Goal: Task Accomplishment & Management: Use online tool/utility

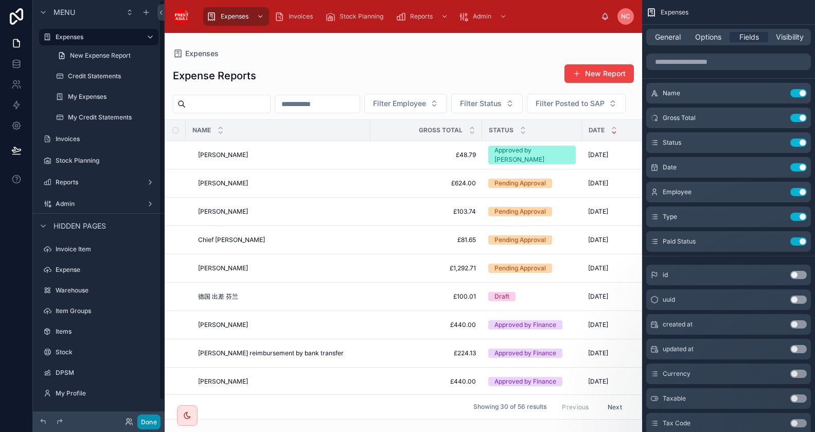
click at [146, 415] on button "Done" at bounding box center [148, 421] width 23 height 15
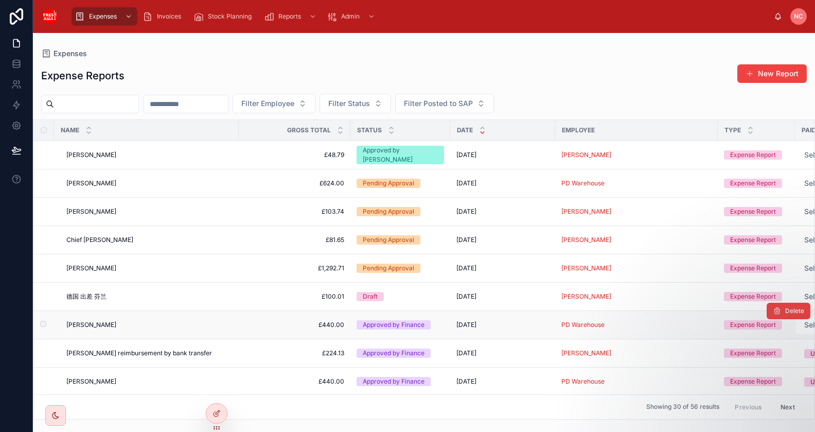
click at [276, 326] on span "£440.00" at bounding box center [294, 324] width 99 height 8
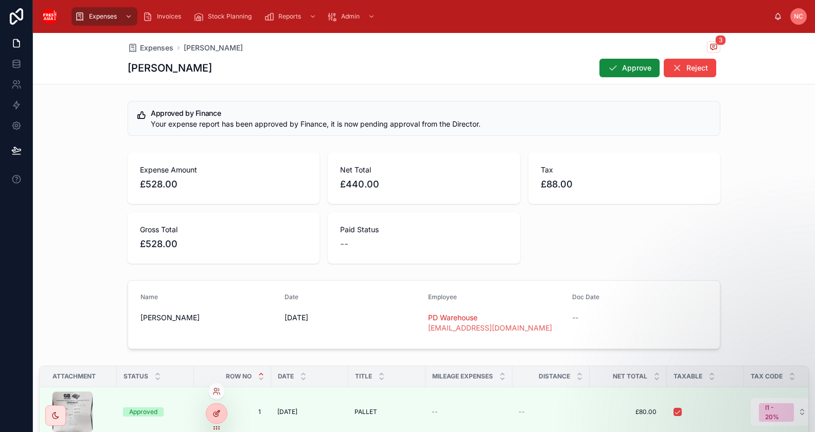
click at [212, 412] on div at bounding box center [216, 413] width 21 height 20
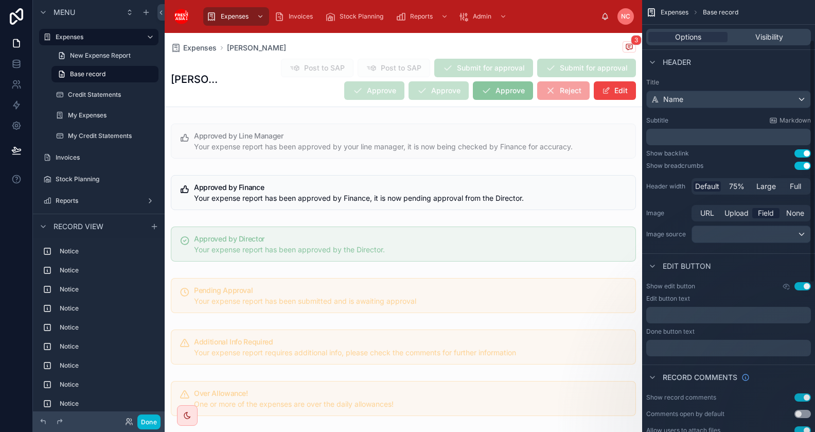
scroll to position [335, 0]
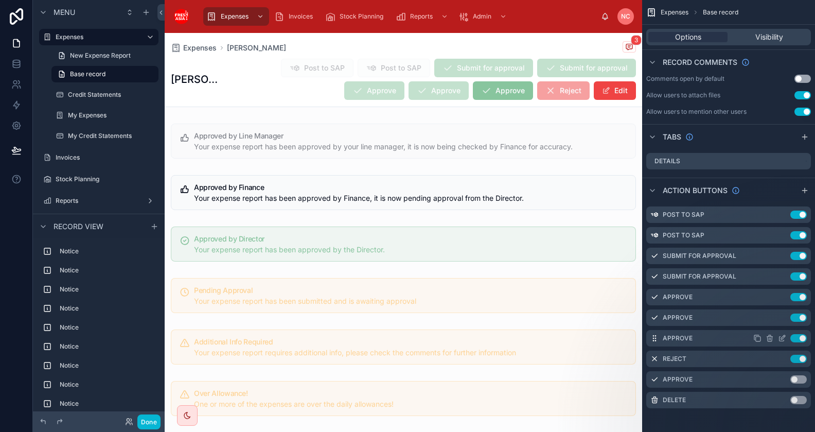
click at [782, 338] on icon "scrollable content" at bounding box center [782, 338] width 8 height 8
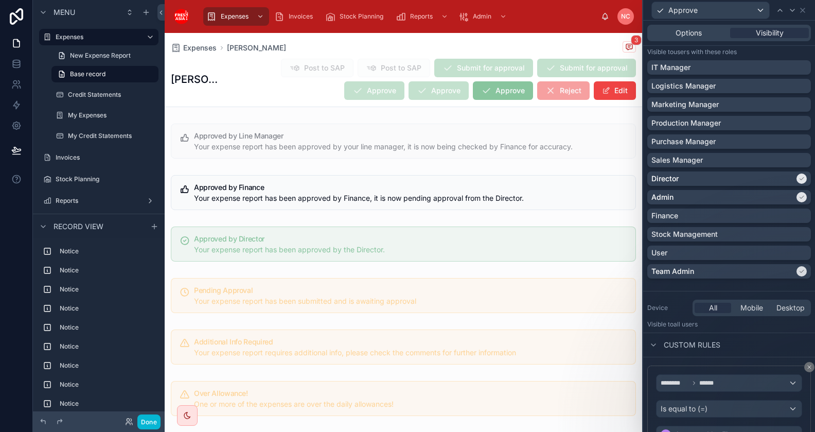
scroll to position [146, 0]
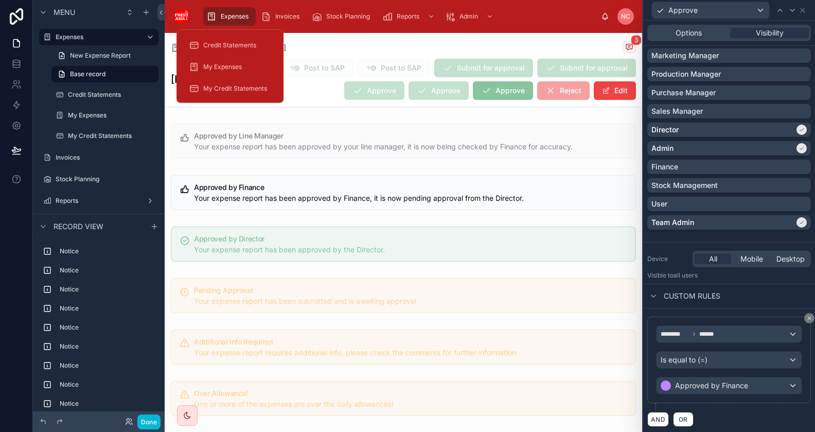
click at [228, 15] on span "Expenses" at bounding box center [235, 16] width 28 height 8
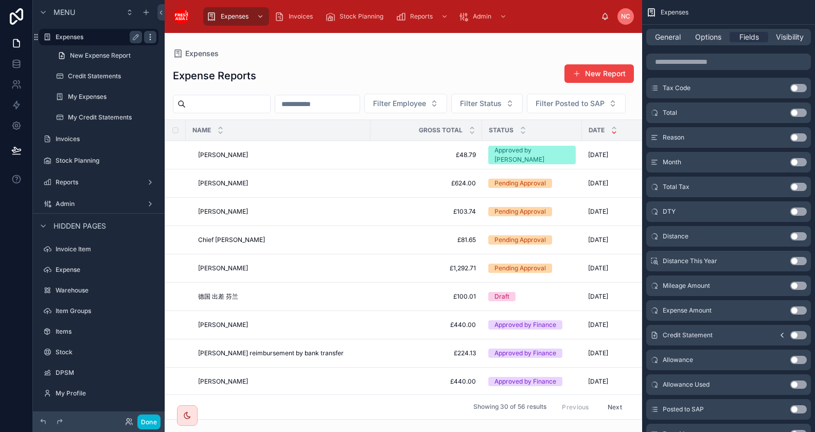
click at [148, 39] on icon "scrollable content" at bounding box center [150, 37] width 8 height 8
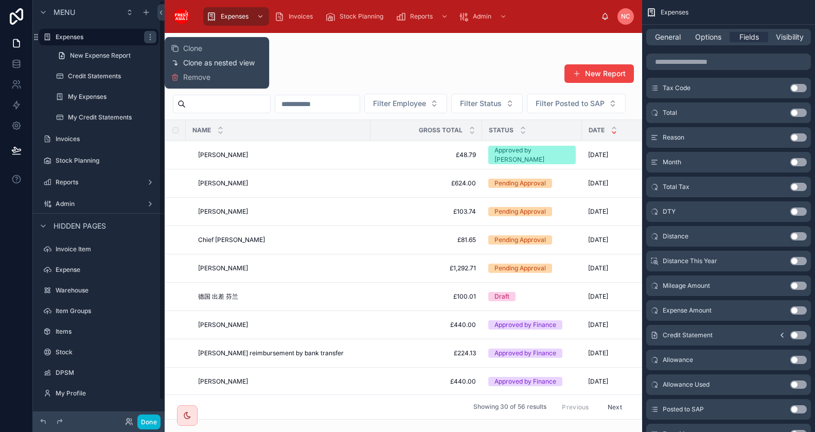
click at [187, 61] on span "Clone as nested view" at bounding box center [219, 63] width 72 height 10
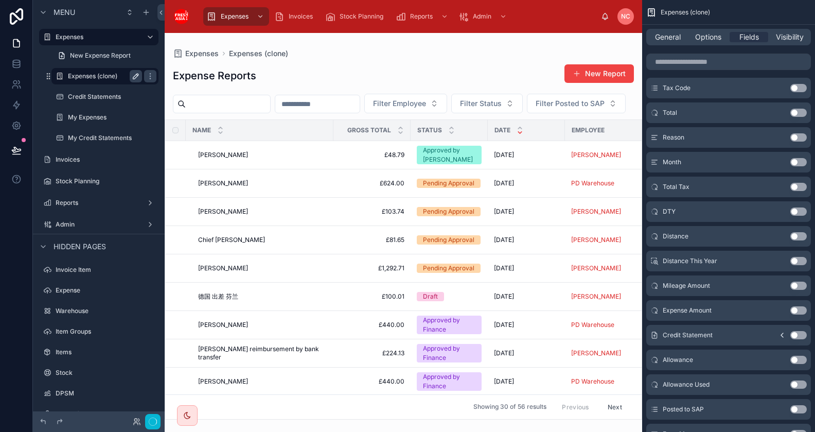
click at [136, 78] on icon "scrollable content" at bounding box center [136, 76] width 8 height 8
click at [118, 76] on input "**********" at bounding box center [97, 76] width 58 height 12
type input "**********"
click at [152, 73] on icon "scrollable content" at bounding box center [150, 76] width 8 height 8
click at [138, 80] on icon "scrollable content" at bounding box center [136, 76] width 8 height 8
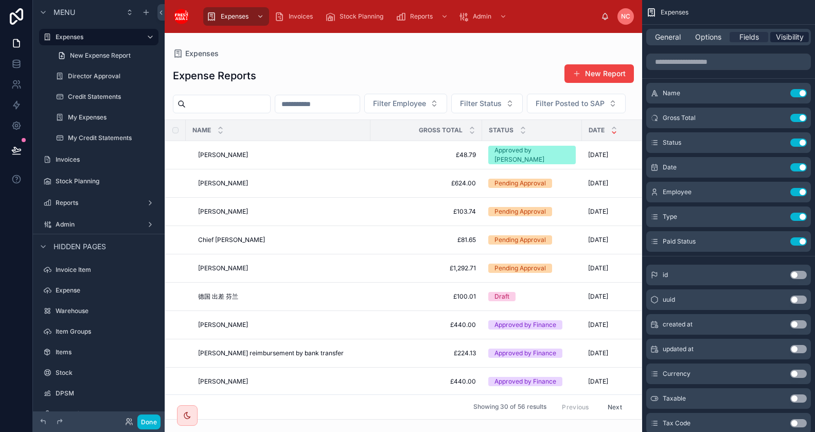
click at [786, 41] on span "Visibility" at bounding box center [790, 37] width 28 height 10
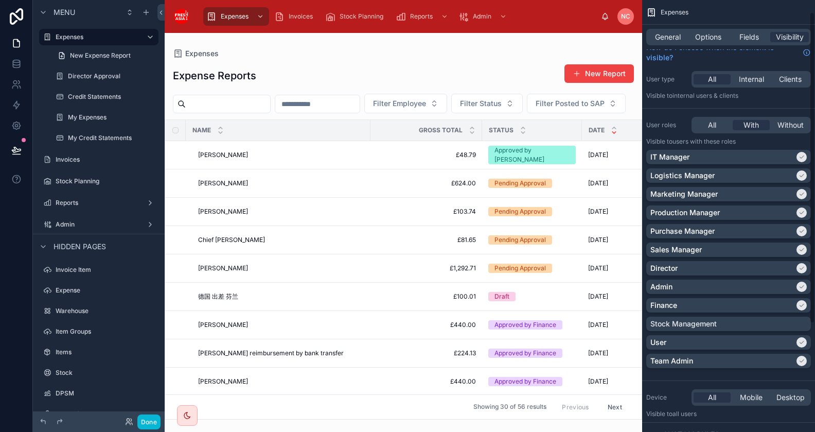
scroll to position [17, 0]
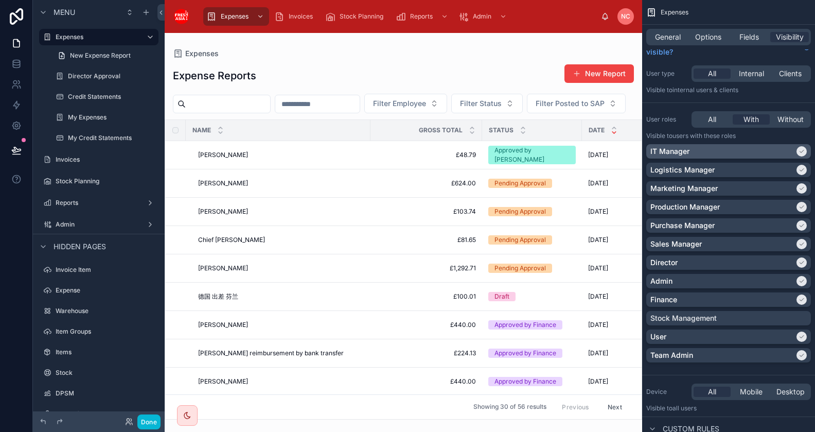
click at [799, 149] on icon "scrollable content" at bounding box center [801, 151] width 6 height 6
click at [801, 168] on icon "scrollable content" at bounding box center [801, 170] width 6 height 6
click at [800, 187] on icon "scrollable content" at bounding box center [801, 188] width 6 height 6
click at [801, 203] on div "scrollable content" at bounding box center [801, 207] width 10 height 10
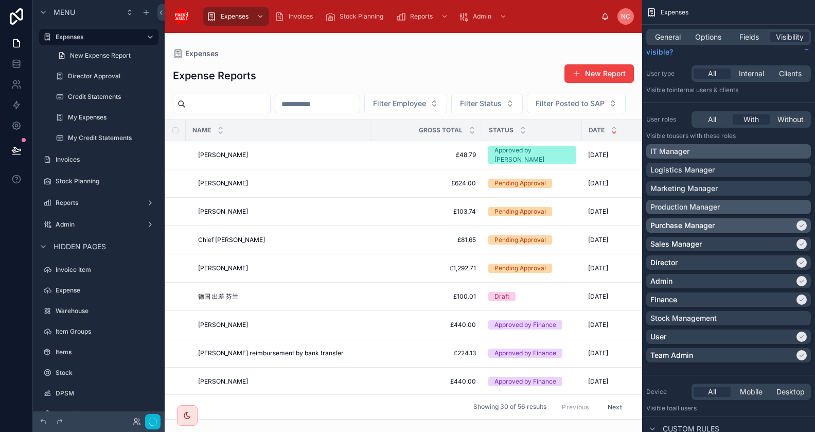
click at [800, 225] on icon "scrollable content" at bounding box center [802, 225] width 4 height 3
click at [802, 244] on icon "scrollable content" at bounding box center [802, 244] width 4 height 3
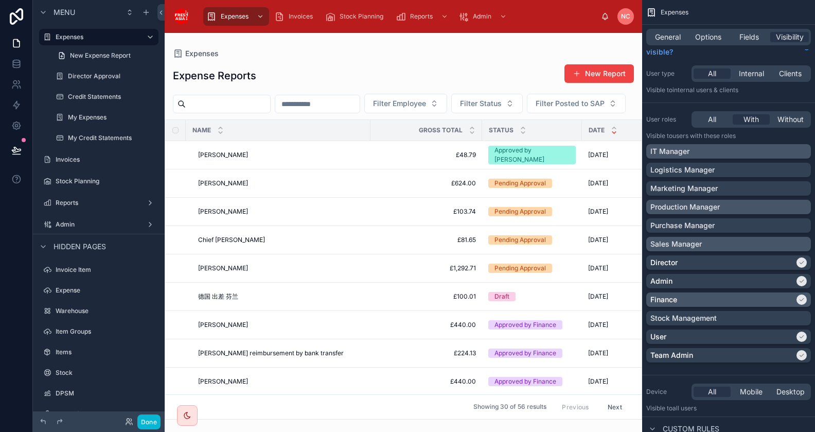
click at [803, 300] on icon "scrollable content" at bounding box center [801, 299] width 6 height 6
click at [803, 340] on div "scrollable content" at bounding box center [801, 336] width 10 height 10
click at [706, 40] on span "Options" at bounding box center [708, 37] width 26 height 10
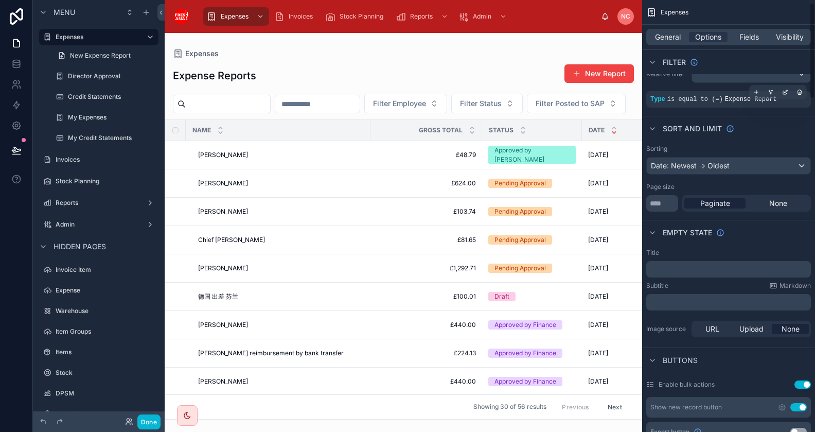
scroll to position [0, 0]
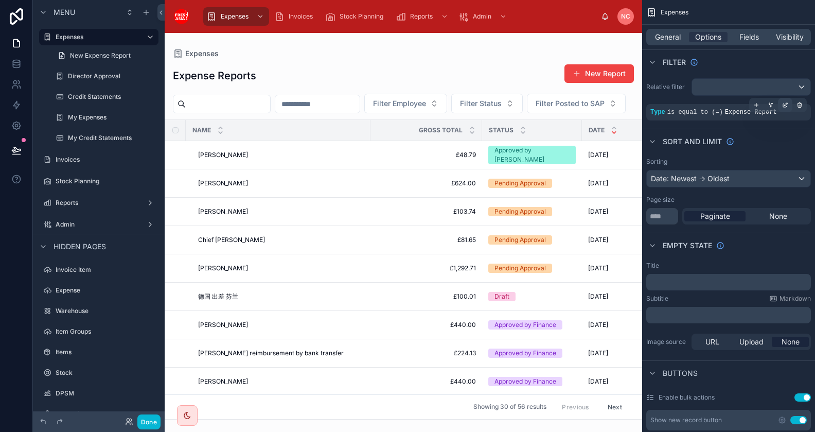
click at [787, 105] on icon "scrollable content" at bounding box center [785, 105] width 6 height 6
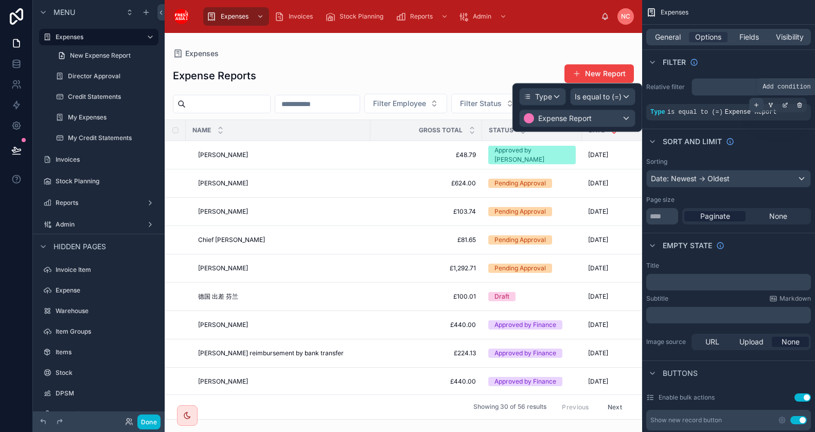
click at [755, 105] on icon "scrollable content" at bounding box center [757, 105] width 4 height 0
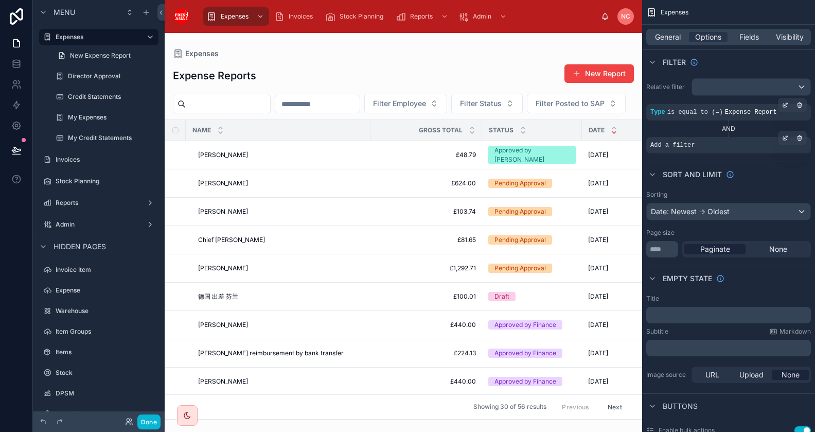
click at [705, 149] on div "Add a filter" at bounding box center [728, 145] width 165 height 16
click at [788, 140] on icon "scrollable content" at bounding box center [785, 138] width 6 height 6
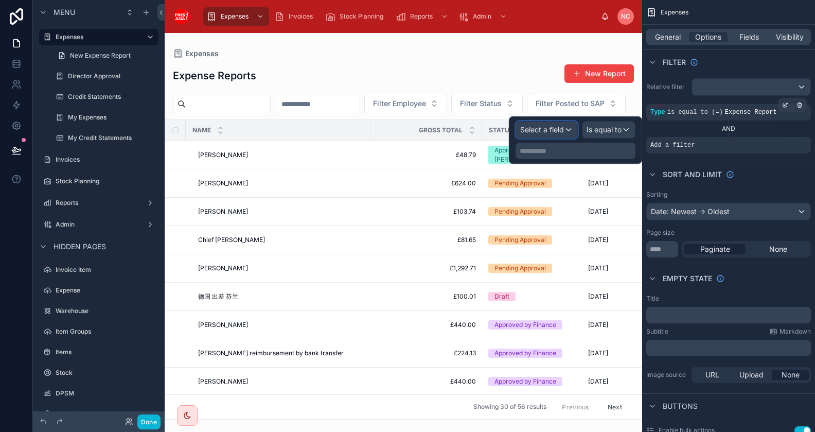
click at [565, 131] on div "Select a field" at bounding box center [546, 129] width 61 height 16
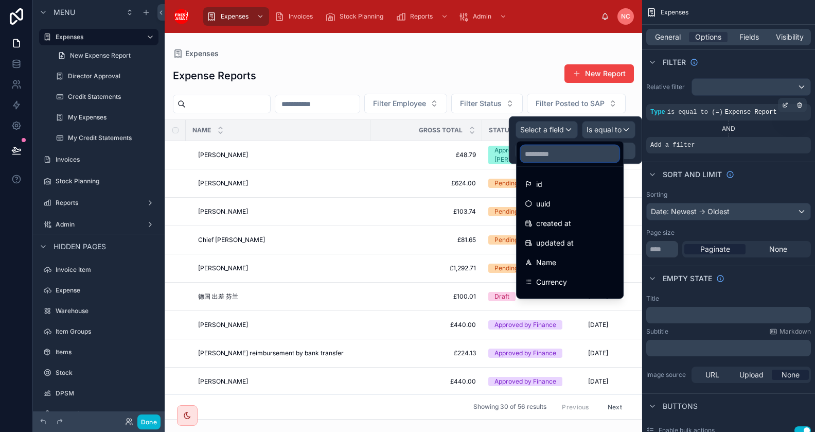
click at [561, 148] on input "text" at bounding box center [570, 154] width 98 height 16
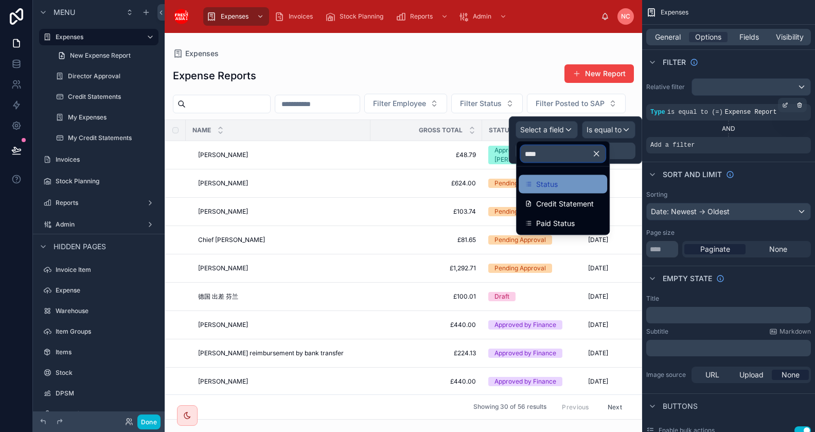
type input "****"
click at [563, 183] on div "Status" at bounding box center [563, 184] width 76 height 12
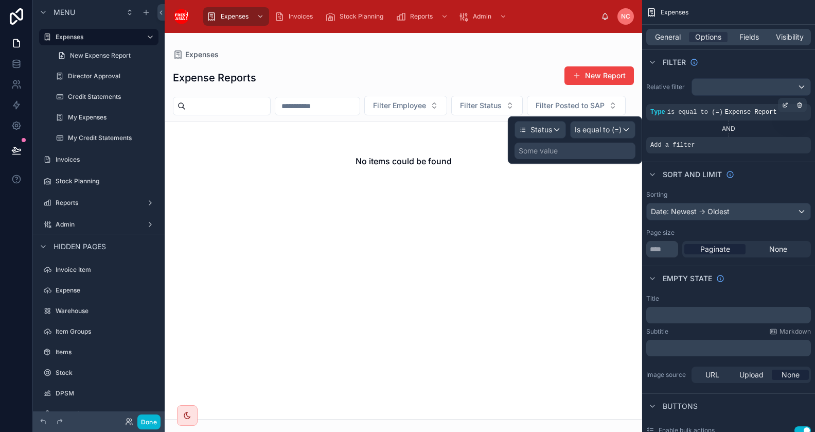
click at [593, 152] on div "Some value" at bounding box center [574, 150] width 121 height 16
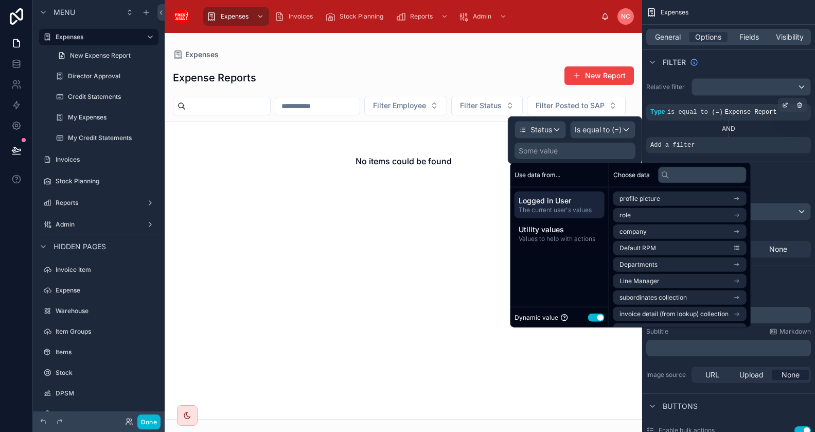
click at [593, 152] on div "Some value" at bounding box center [574, 150] width 121 height 16
click at [597, 320] on button "Use setting" at bounding box center [596, 317] width 16 height 8
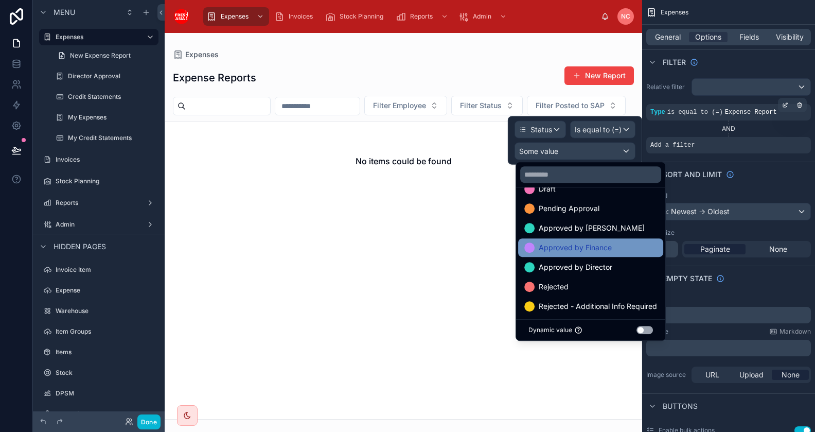
scroll to position [24, 0]
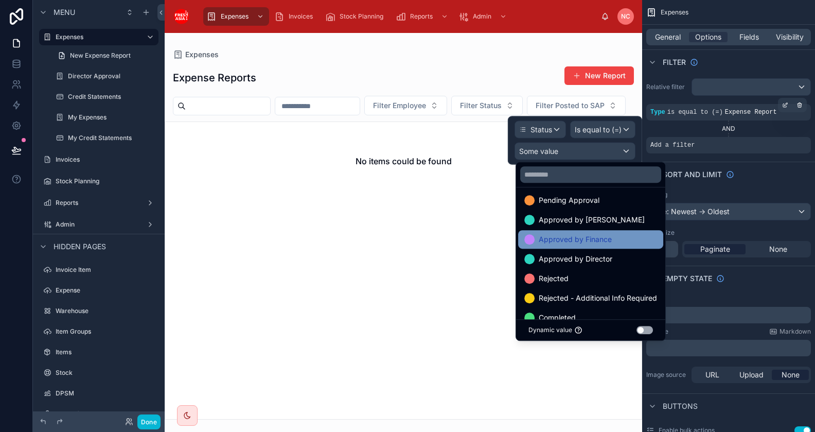
click at [594, 241] on span "Approved by Finance" at bounding box center [575, 239] width 73 height 12
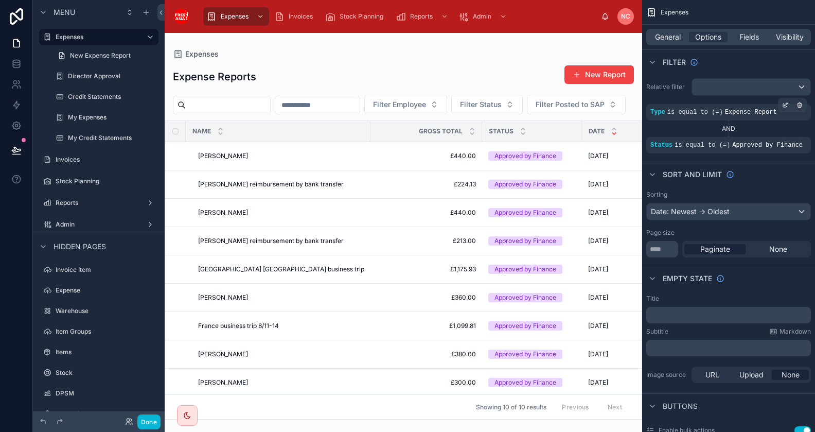
click at [526, 58] on div at bounding box center [403, 232] width 477 height 399
click at [669, 40] on span "General" at bounding box center [668, 37] width 26 height 10
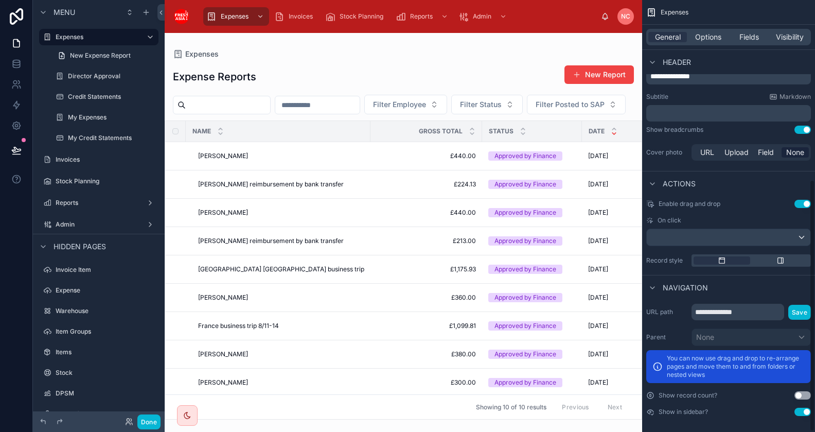
scroll to position [309, 0]
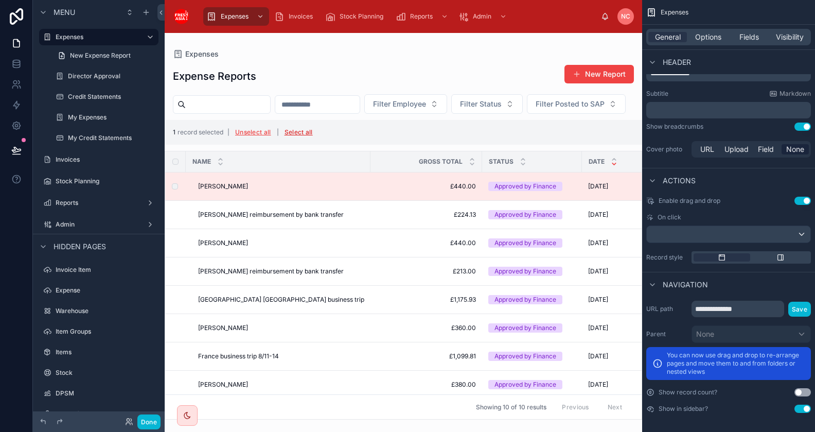
click at [283, 140] on button "Select all" at bounding box center [298, 132] width 35 height 16
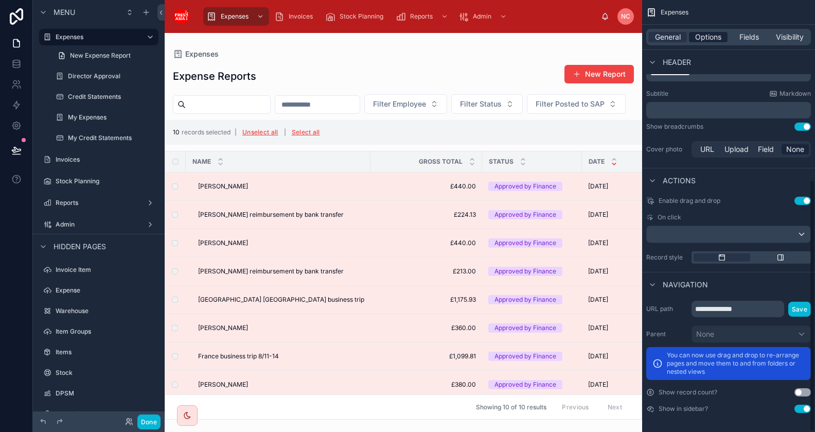
click at [698, 35] on span "Options" at bounding box center [708, 37] width 26 height 10
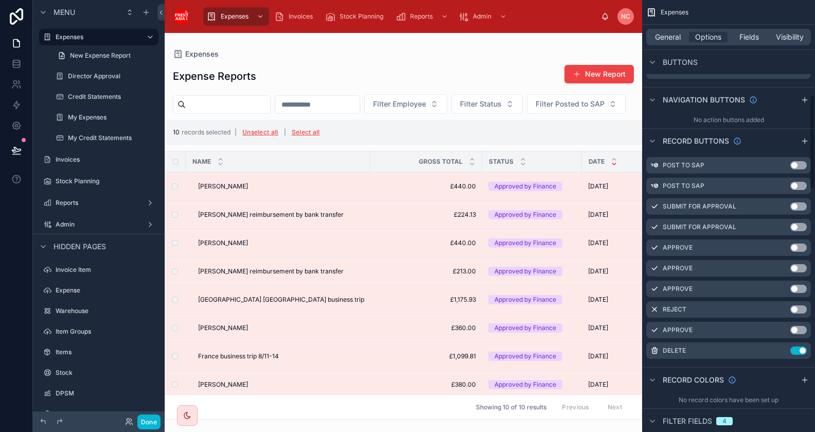
scroll to position [433, 0]
click at [783, 328] on icon "scrollable content" at bounding box center [783, 330] width 4 height 4
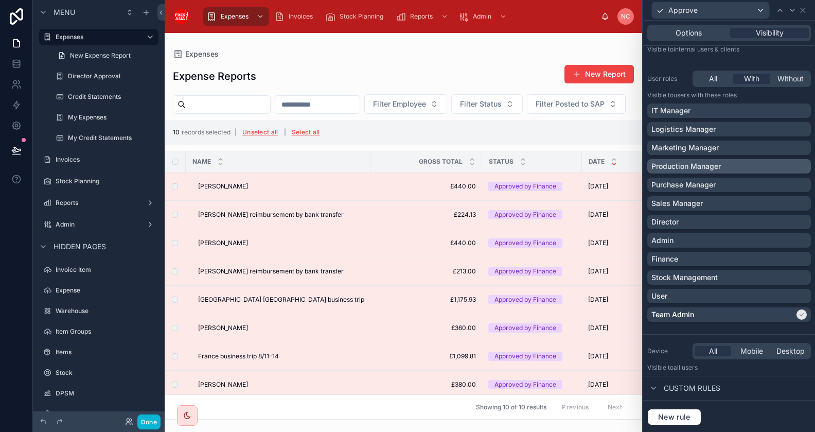
scroll to position [0, 0]
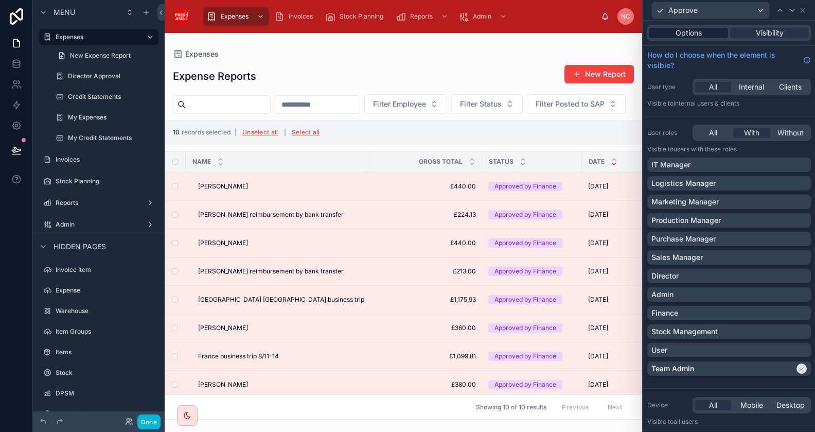
click at [703, 33] on div "Options" at bounding box center [688, 33] width 79 height 10
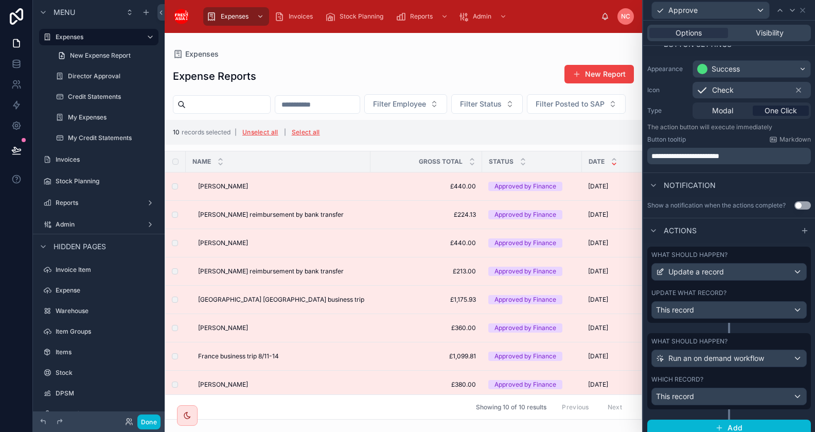
scroll to position [77, 0]
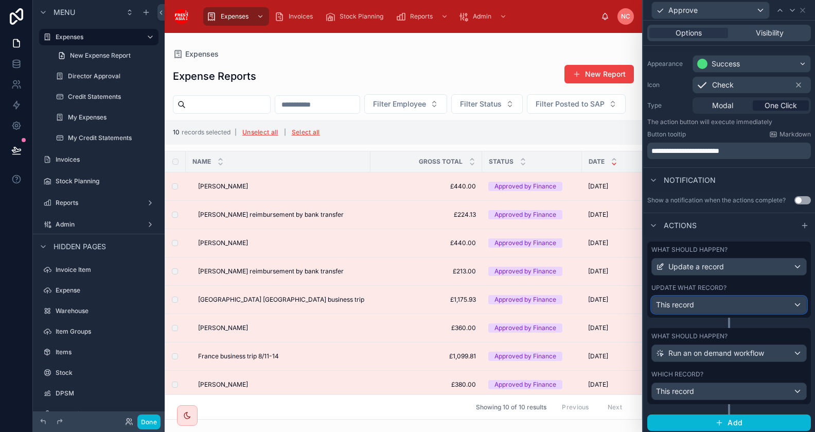
click at [712, 305] on div "This record" at bounding box center [729, 304] width 154 height 16
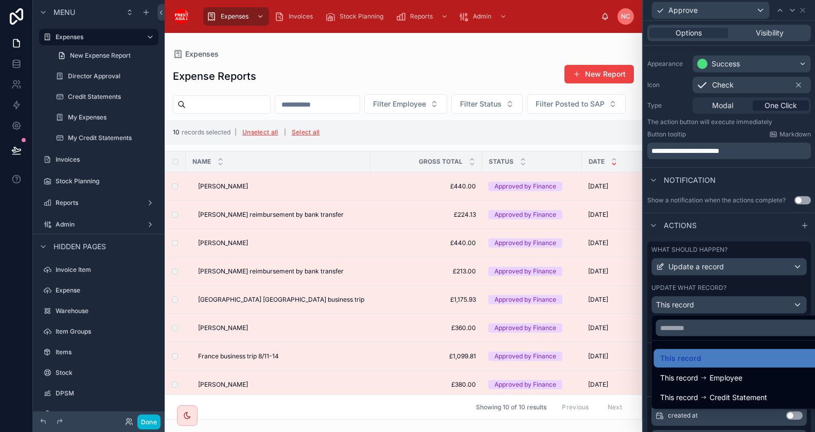
click at [712, 305] on div at bounding box center [729, 216] width 172 height 432
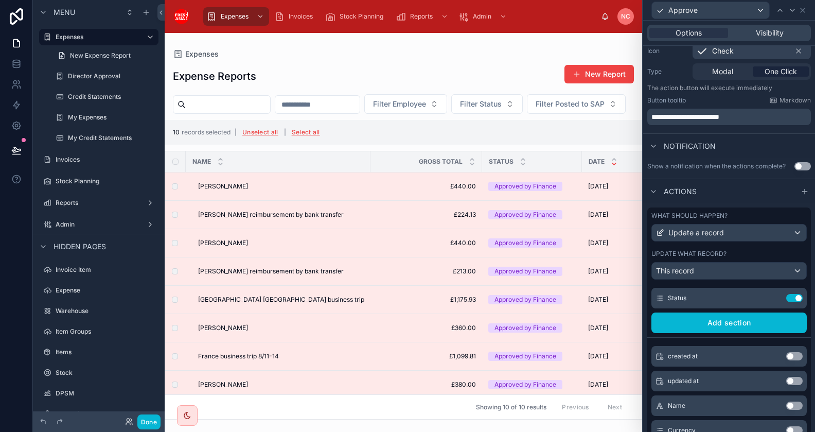
scroll to position [26, 0]
click at [722, 298] on div "Status Use setting" at bounding box center [728, 297] width 155 height 21
click at [773, 294] on icon at bounding box center [775, 296] width 4 height 4
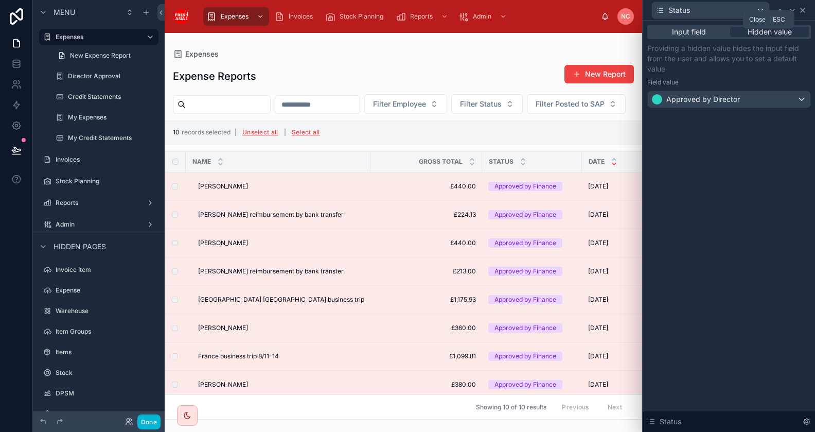
click at [805, 10] on icon at bounding box center [802, 10] width 8 height 8
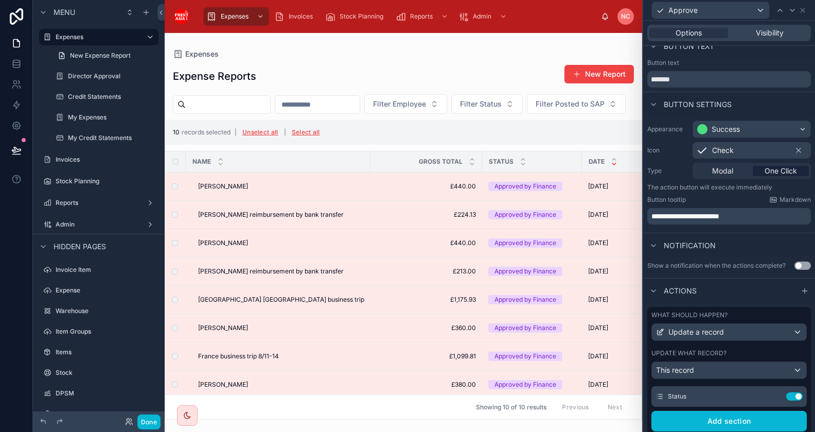
scroll to position [0, 0]
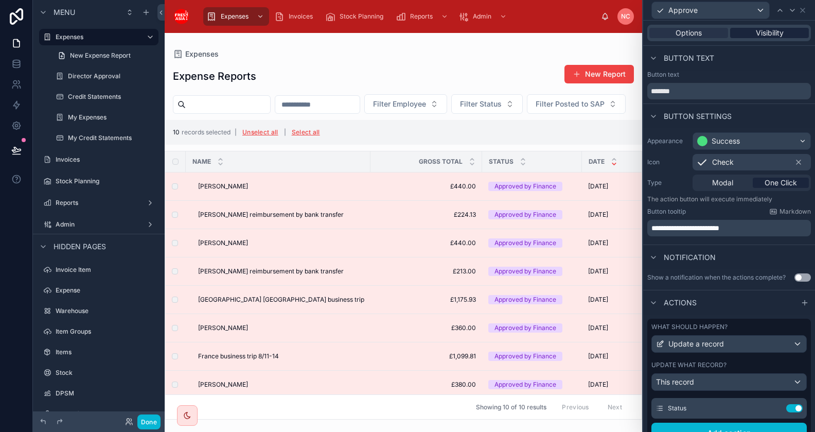
click at [780, 29] on span "Visibility" at bounding box center [770, 33] width 28 height 10
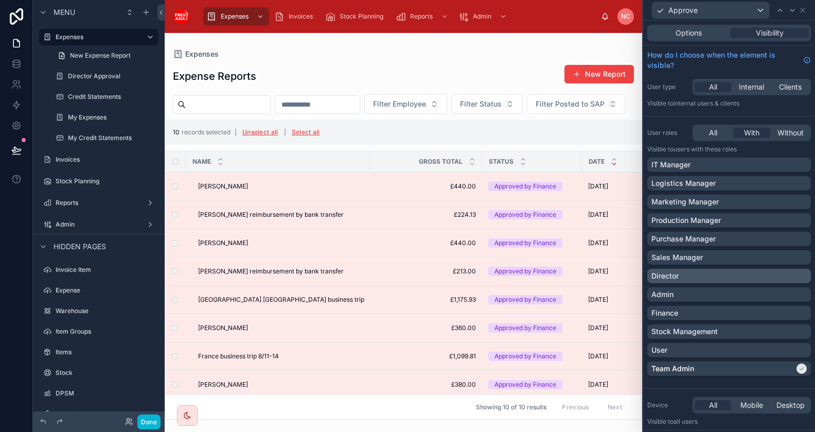
click at [795, 276] on div "Director" at bounding box center [728, 276] width 155 height 10
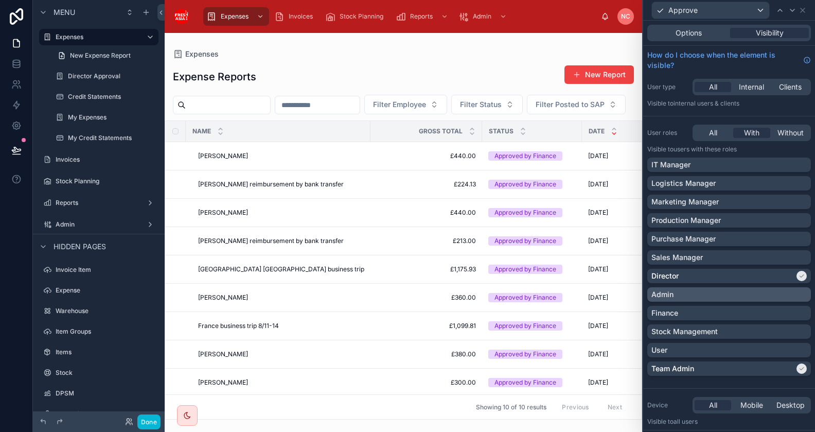
click at [797, 295] on div "Admin" at bounding box center [728, 294] width 155 height 10
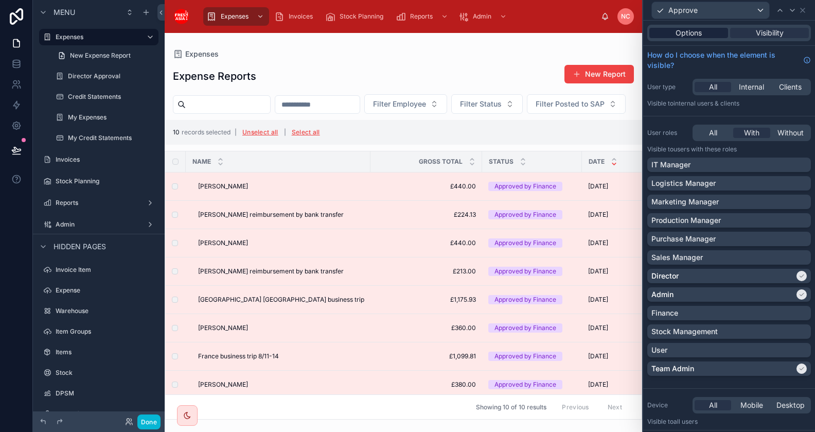
click at [689, 34] on span "Options" at bounding box center [688, 33] width 26 height 10
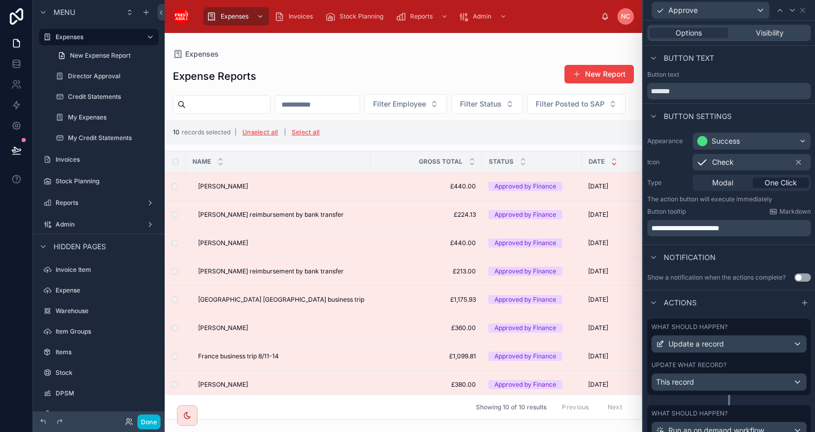
scroll to position [77, 0]
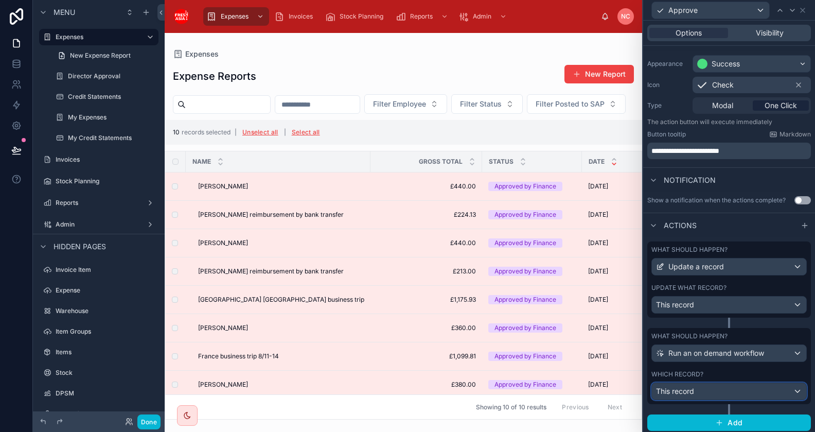
click at [727, 391] on div "This record" at bounding box center [729, 391] width 154 height 16
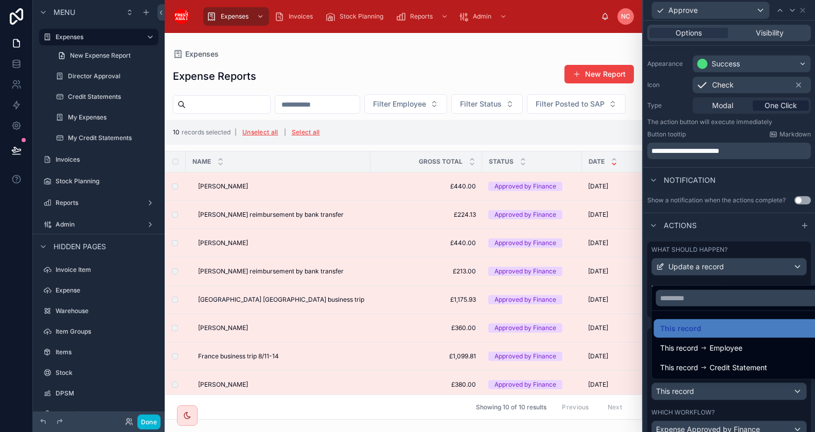
click at [727, 391] on div at bounding box center [729, 216] width 172 height 432
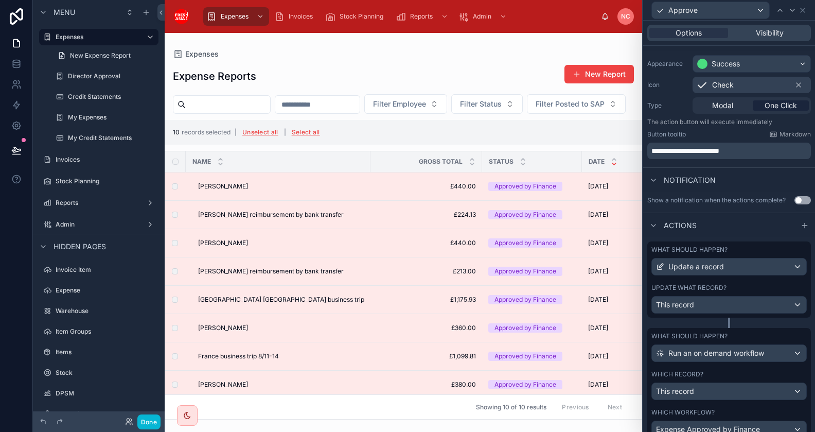
scroll to position [71, 0]
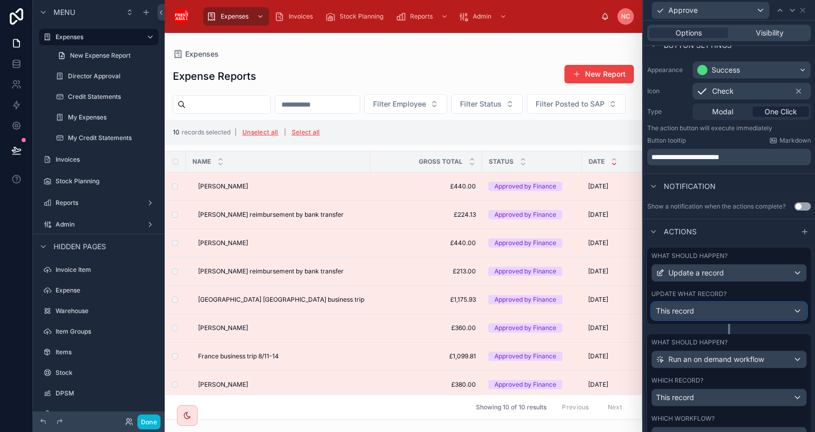
click at [726, 310] on div "This record" at bounding box center [729, 310] width 154 height 16
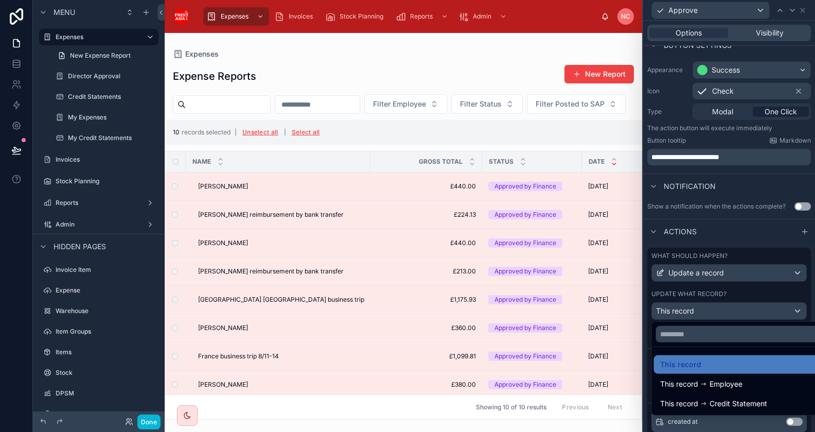
click at [726, 310] on div at bounding box center [729, 216] width 172 height 432
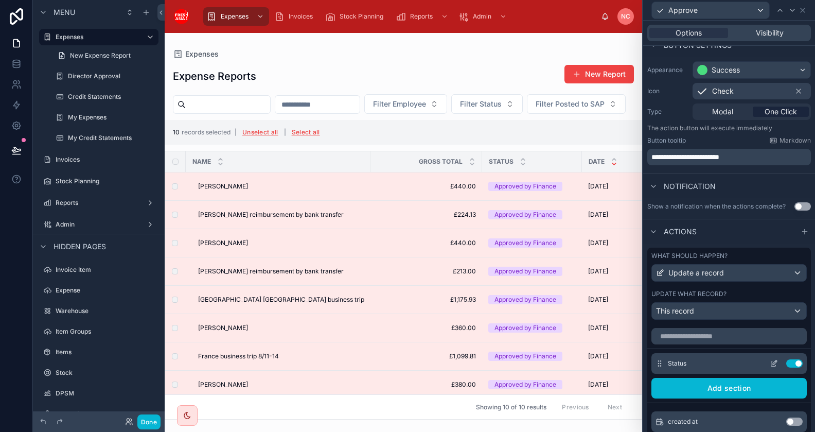
click at [772, 363] on icon at bounding box center [774, 363] width 8 height 8
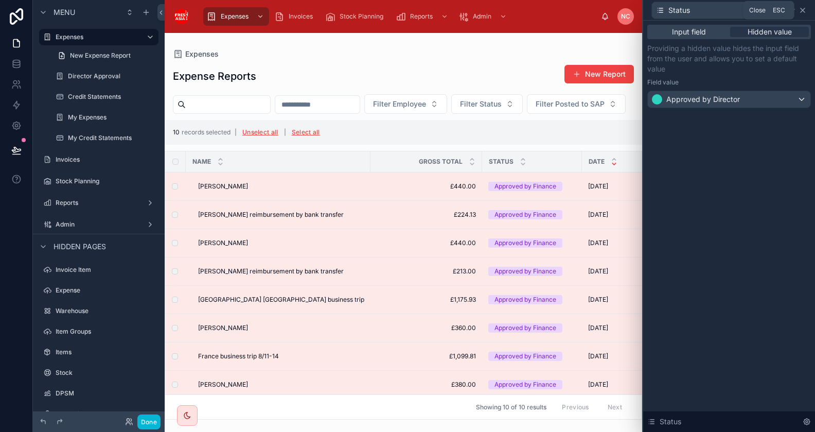
click at [803, 8] on icon at bounding box center [802, 10] width 8 height 8
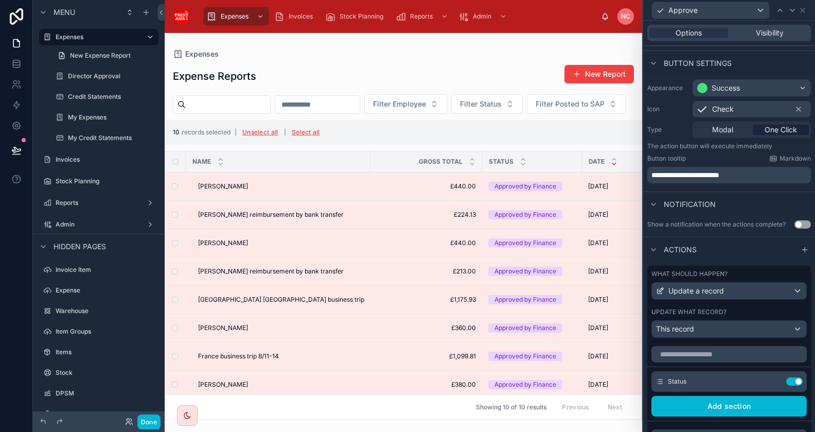
scroll to position [38, 0]
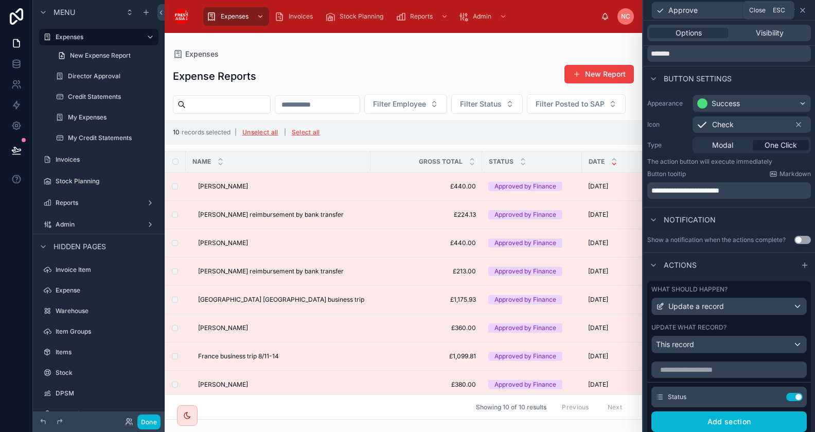
click at [804, 13] on icon at bounding box center [802, 10] width 8 height 8
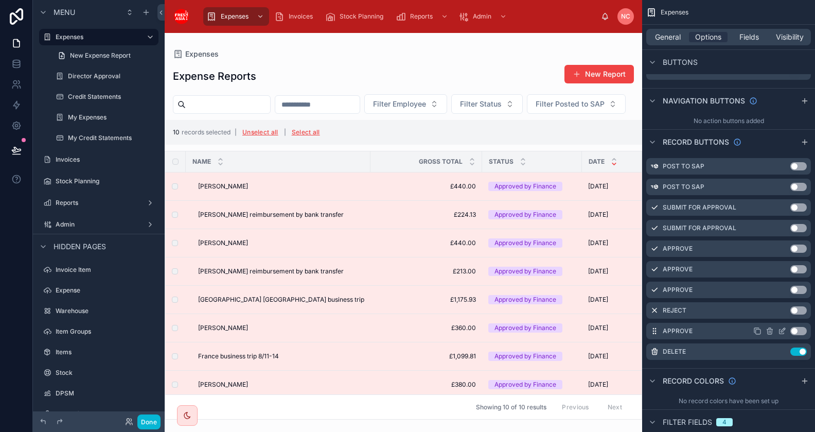
click at [797, 333] on button "Use setting" at bounding box center [798, 331] width 16 height 8
click at [583, 114] on div "Filter Employee Filter Status Filter Posted to SAP" at bounding box center [403, 104] width 477 height 20
click at [781, 332] on icon "scrollable content" at bounding box center [782, 331] width 8 height 8
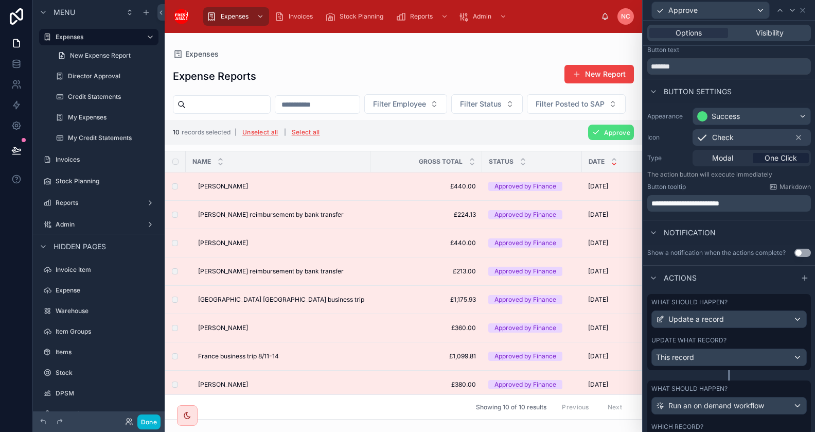
scroll to position [22, 0]
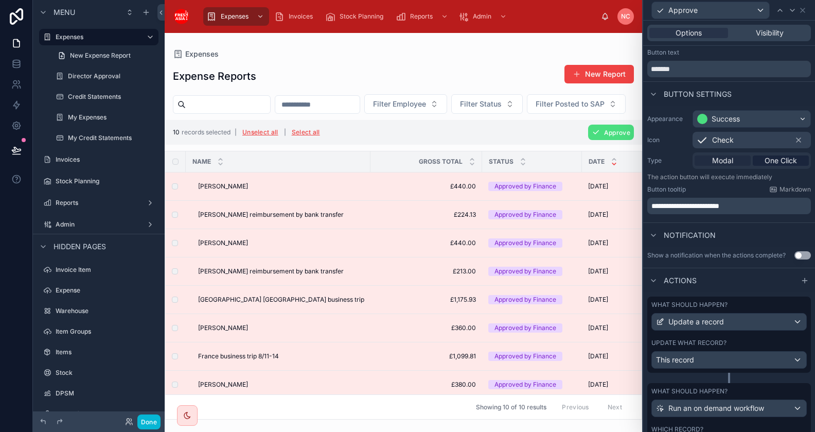
click at [728, 163] on span "Modal" at bounding box center [722, 160] width 21 height 10
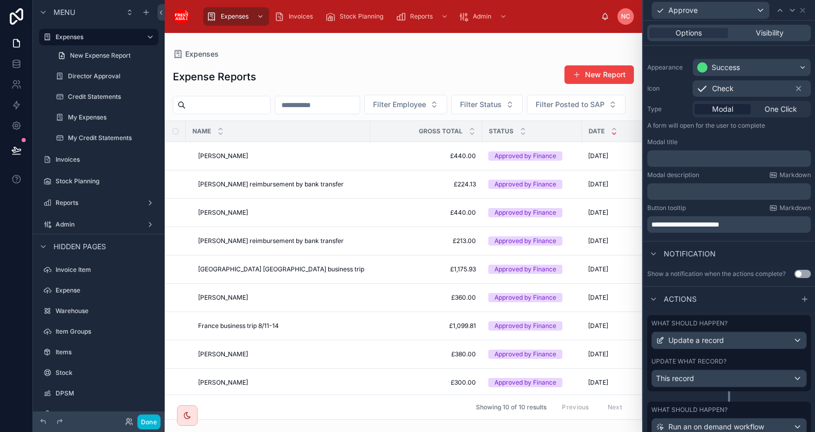
scroll to position [69, 0]
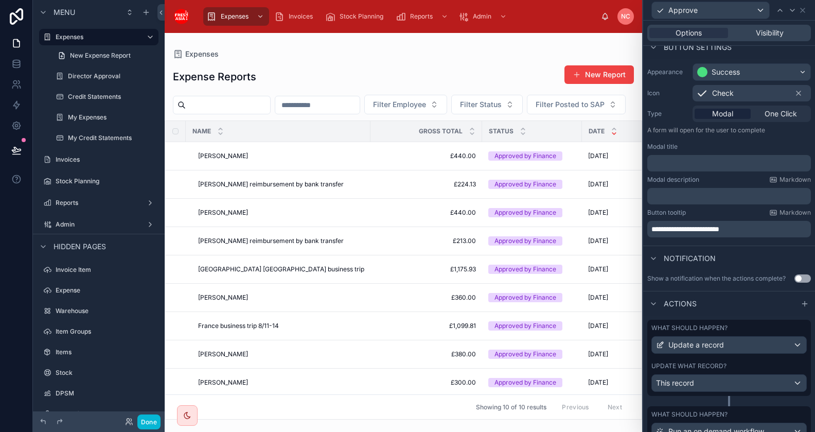
click at [714, 163] on p "﻿" at bounding box center [729, 163] width 157 height 10
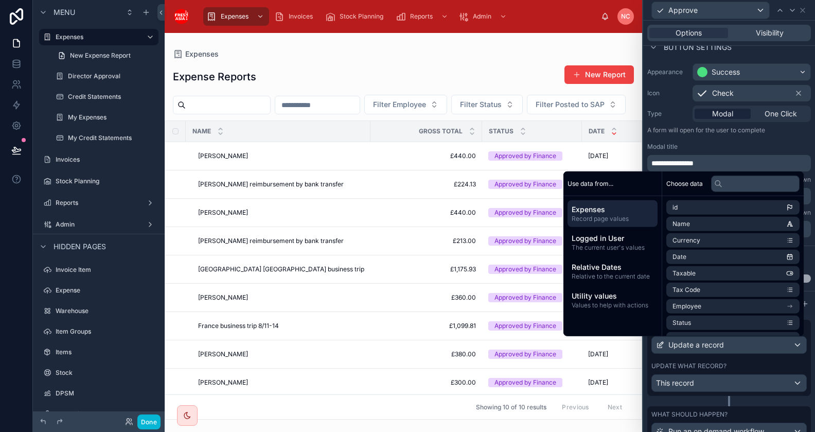
click at [740, 143] on div "Modal title" at bounding box center [729, 146] width 164 height 8
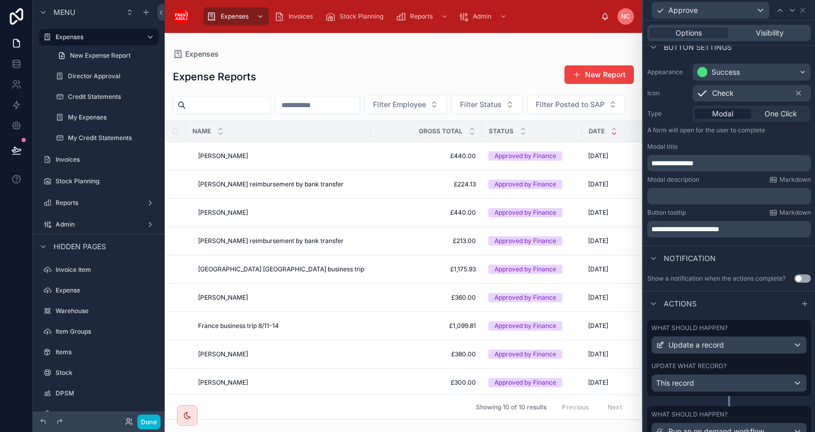
click at [723, 203] on div "**********" at bounding box center [729, 150] width 172 height 182
click at [725, 195] on p "﻿" at bounding box center [729, 196] width 157 height 10
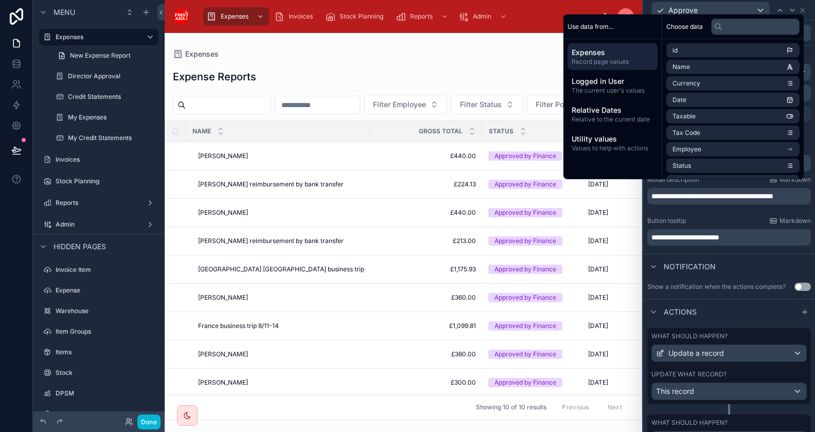
scroll to position [0, 0]
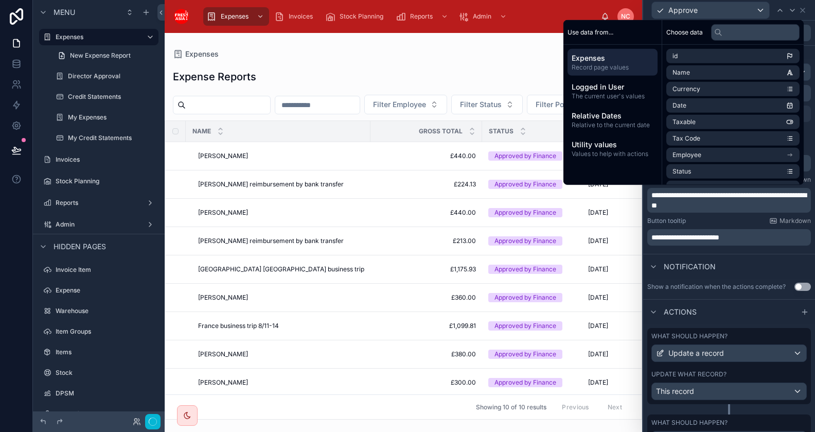
click at [725, 215] on div "**********" at bounding box center [729, 154] width 172 height 190
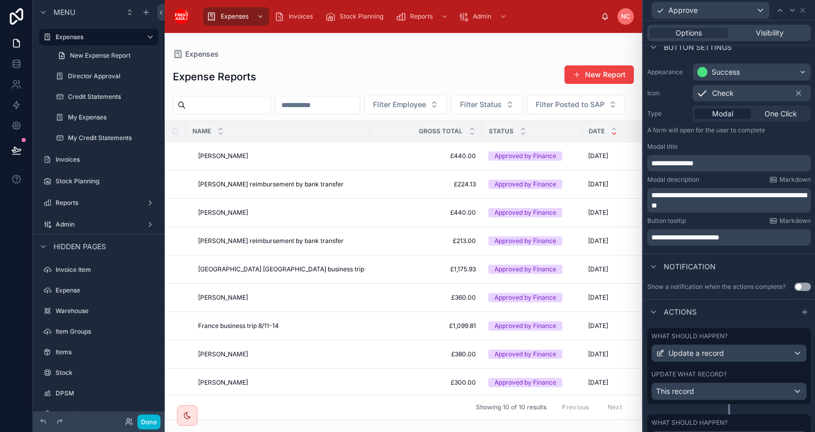
click at [800, 284] on button "Use setting" at bounding box center [802, 286] width 16 height 8
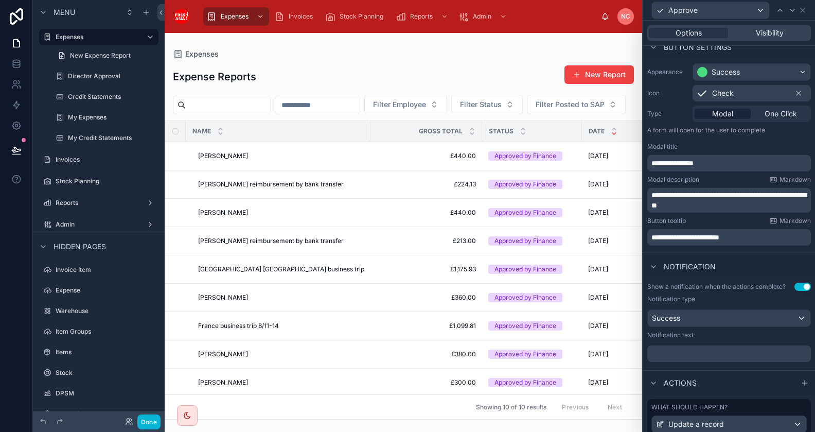
click at [710, 355] on p "﻿" at bounding box center [729, 353] width 157 height 10
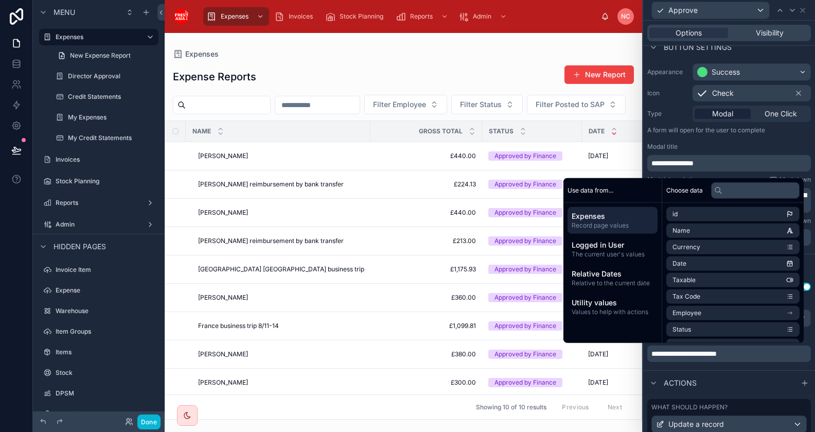
click at [776, 138] on div "**********" at bounding box center [729, 154] width 172 height 190
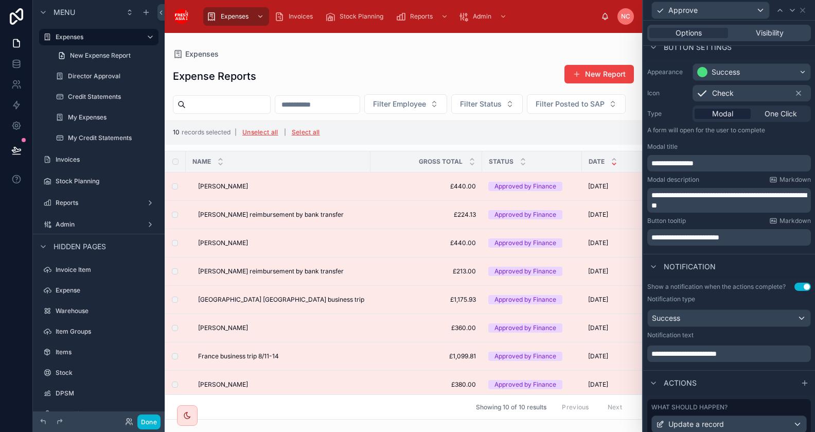
click at [591, 114] on div "Filter Employee Filter Status Filter Posted to SAP" at bounding box center [403, 104] width 477 height 20
click at [150, 425] on button "Done" at bounding box center [148, 421] width 23 height 15
click at [165, 425] on div "Expenses Expense Reports New Report Filter Employee Filter Status Filter Posted…" at bounding box center [403, 232] width 477 height 399
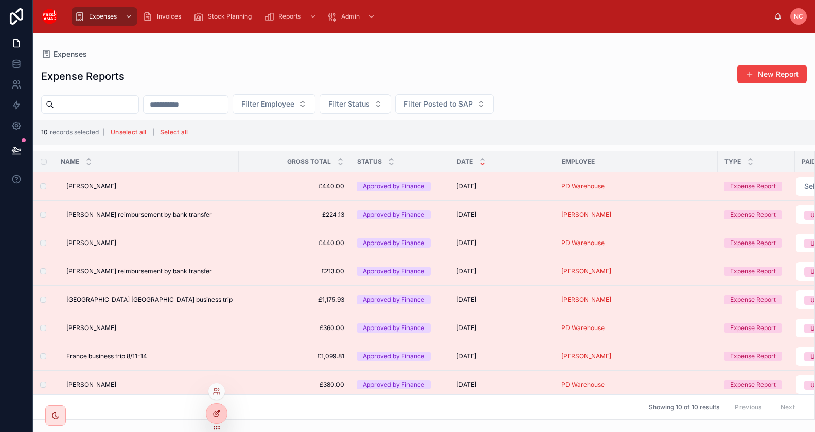
click at [221, 410] on div at bounding box center [216, 413] width 21 height 20
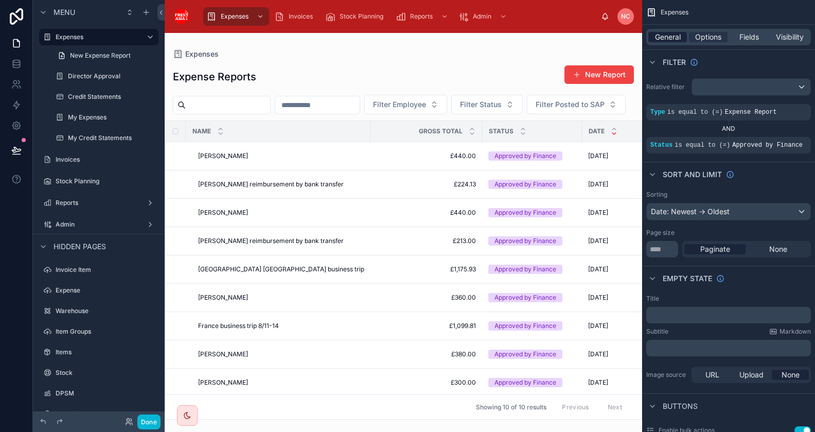
click at [664, 37] on span "General" at bounding box center [668, 37] width 26 height 10
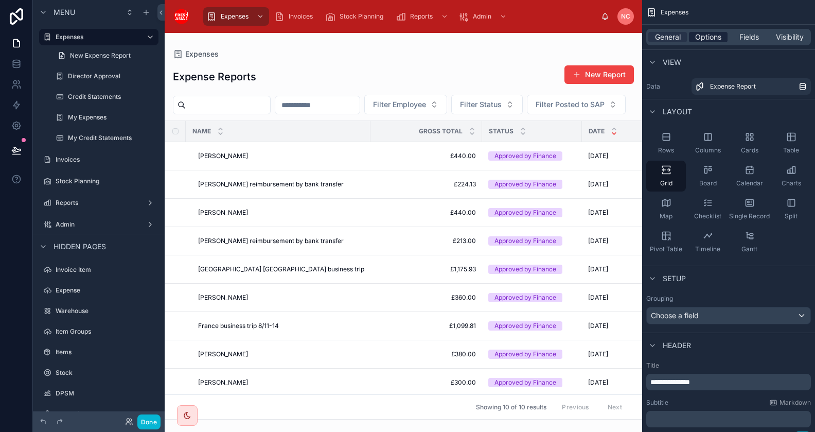
click at [716, 35] on span "Options" at bounding box center [708, 37] width 26 height 10
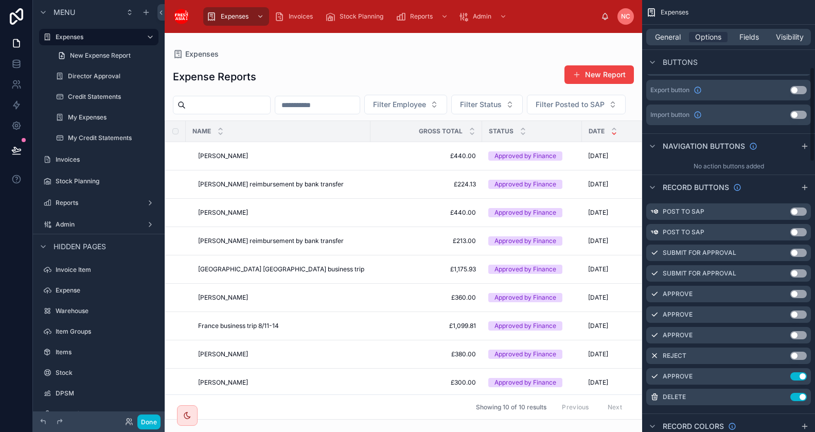
scroll to position [424, 0]
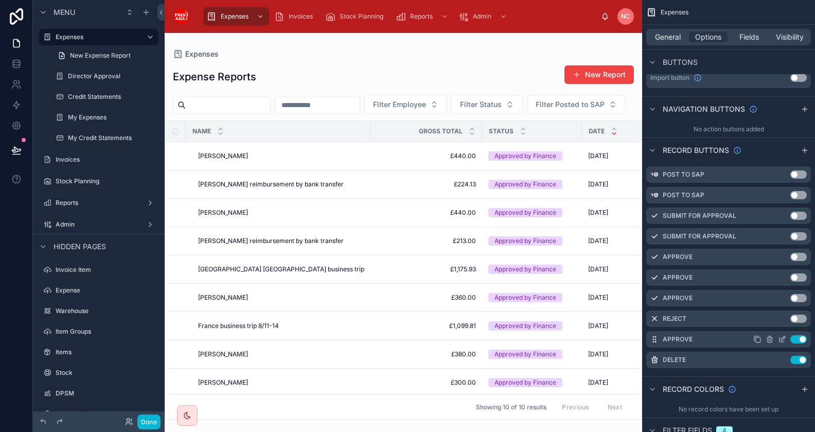
click at [783, 340] on icon "scrollable content" at bounding box center [781, 339] width 5 height 5
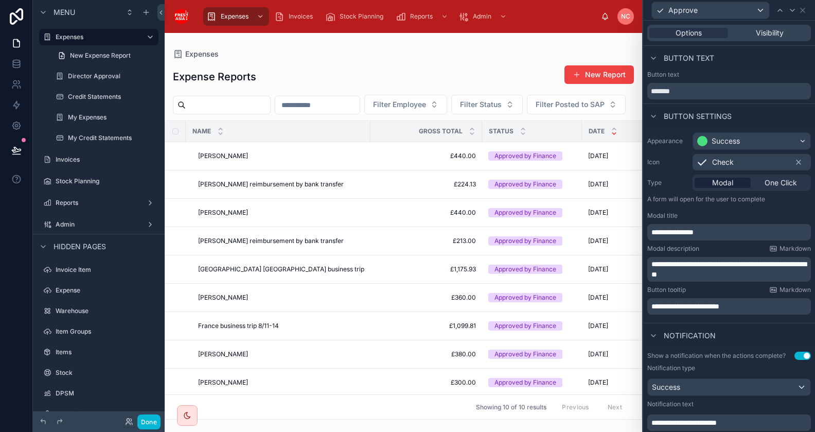
click at [783, 187] on div "Modal One Click" at bounding box center [751, 182] width 118 height 16
click at [783, 180] on span "One Click" at bounding box center [780, 182] width 32 height 10
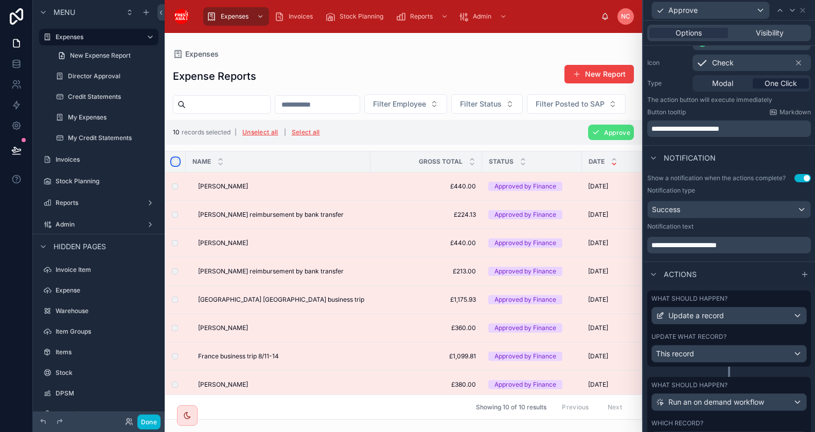
scroll to position [0, 0]
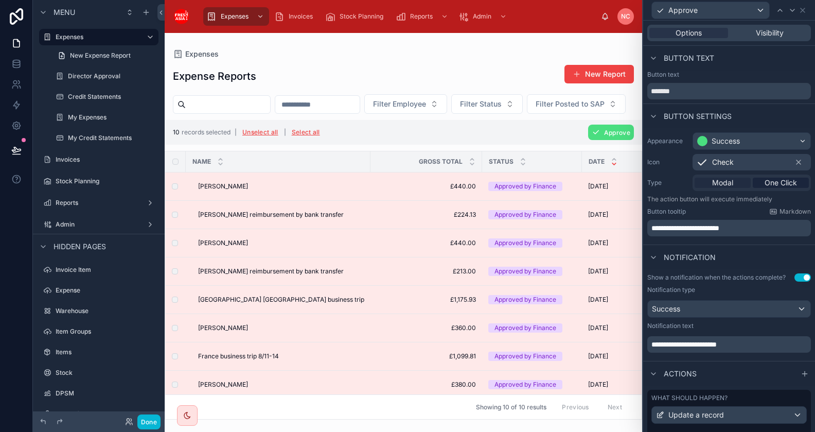
click at [721, 184] on span "Modal" at bounding box center [722, 182] width 21 height 10
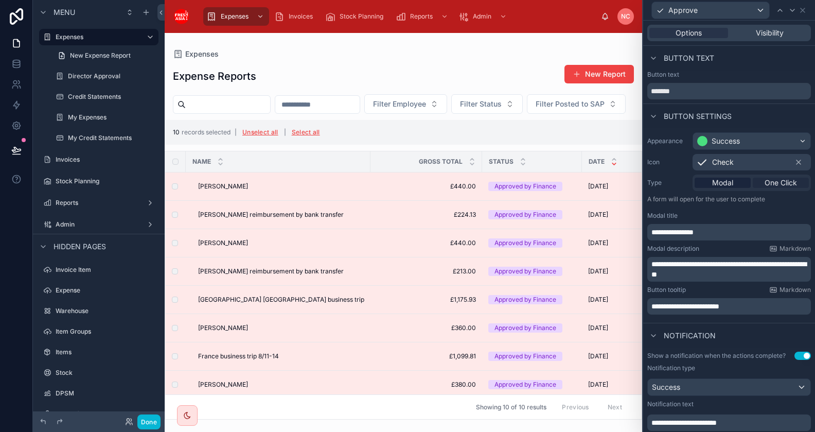
click at [790, 181] on span "One Click" at bounding box center [780, 182] width 32 height 10
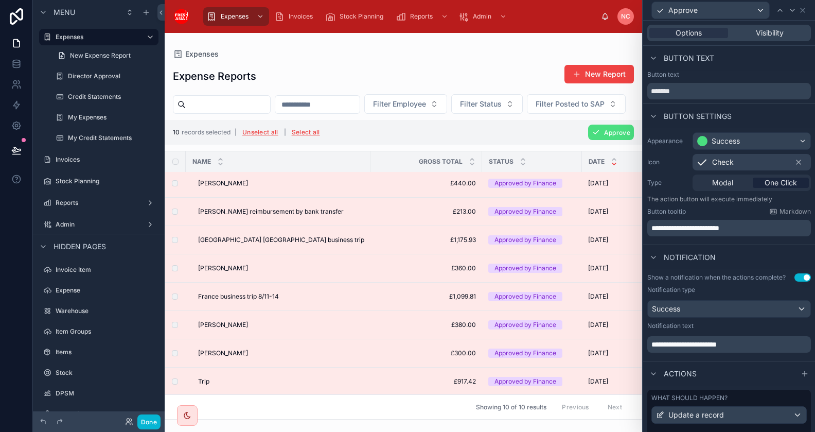
click at [465, 48] on div "Expenses Expense Reports New Report Filter Employee Filter Status Filter Posted…" at bounding box center [403, 226] width 477 height 386
click at [148, 422] on button "Done" at bounding box center [148, 421] width 23 height 15
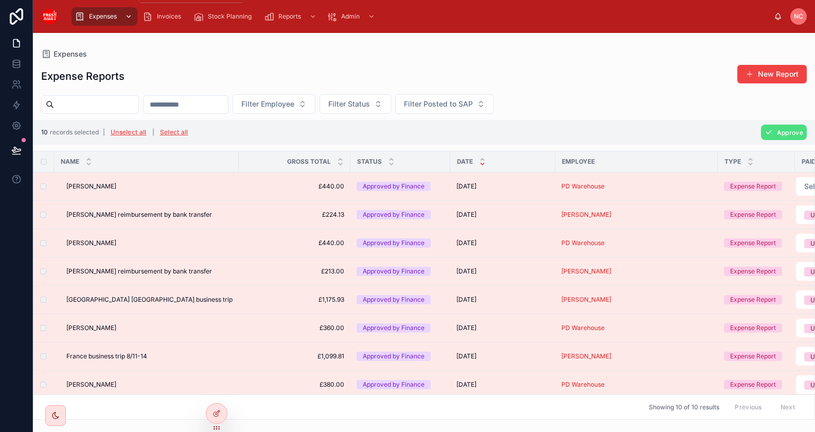
click at [129, 16] on icon "scrollable content" at bounding box center [129, 16] width 4 height 2
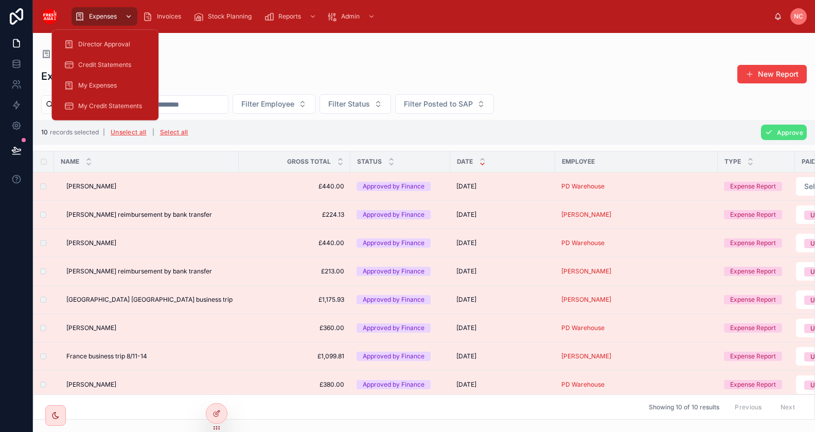
click at [129, 16] on icon "scrollable content" at bounding box center [129, 16] width 4 height 2
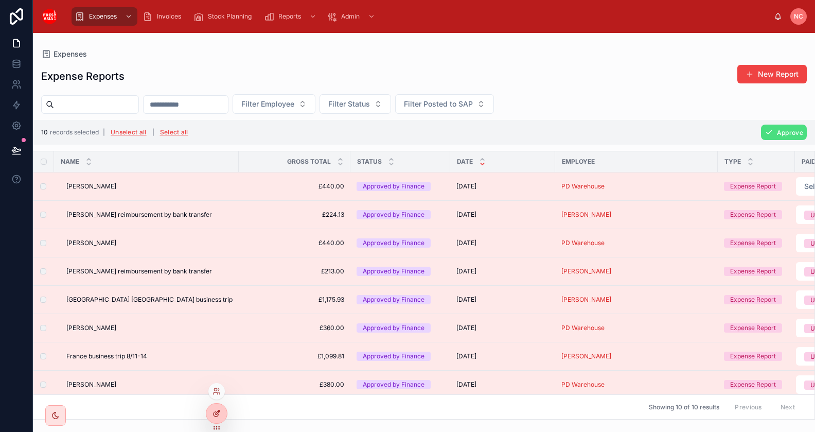
click at [213, 412] on icon at bounding box center [216, 413] width 8 height 8
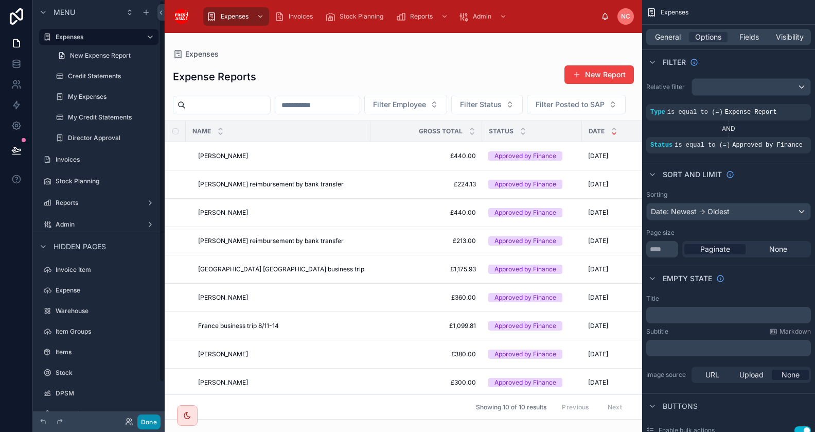
click at [155, 423] on button "Done" at bounding box center [148, 421] width 23 height 15
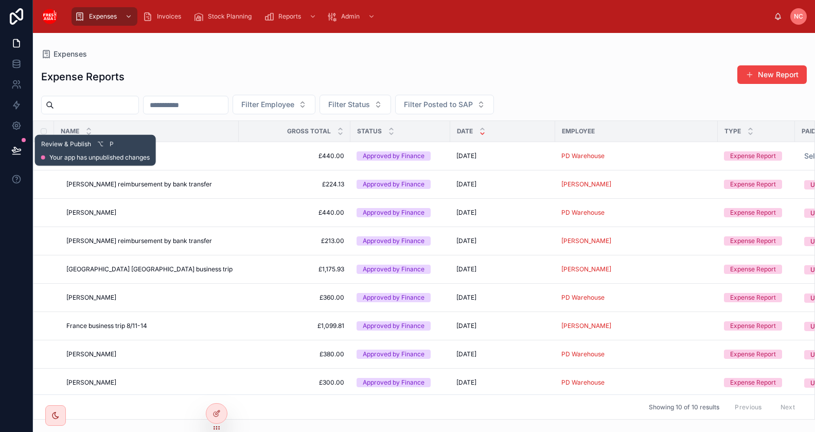
click at [16, 152] on icon at bounding box center [16, 150] width 10 height 10
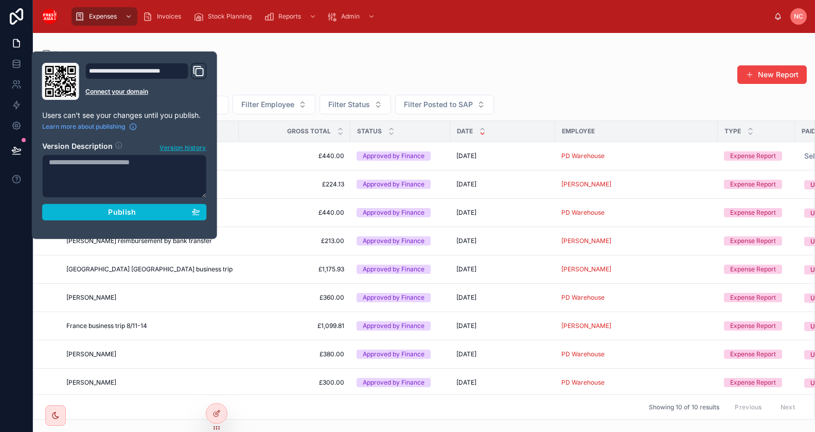
click at [146, 185] on textarea at bounding box center [124, 175] width 165 height 43
type textarea "**********"
click at [136, 209] on div "Publish" at bounding box center [124, 211] width 151 height 9
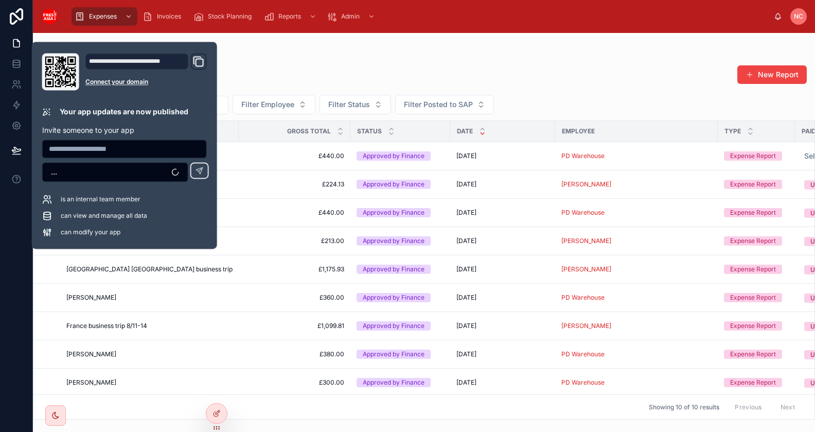
click at [266, 64] on div "Expense Reports New Report Filter Employee Filter Status Filter Posted to SAP N…" at bounding box center [424, 239] width 782 height 361
